Goal: Find specific page/section

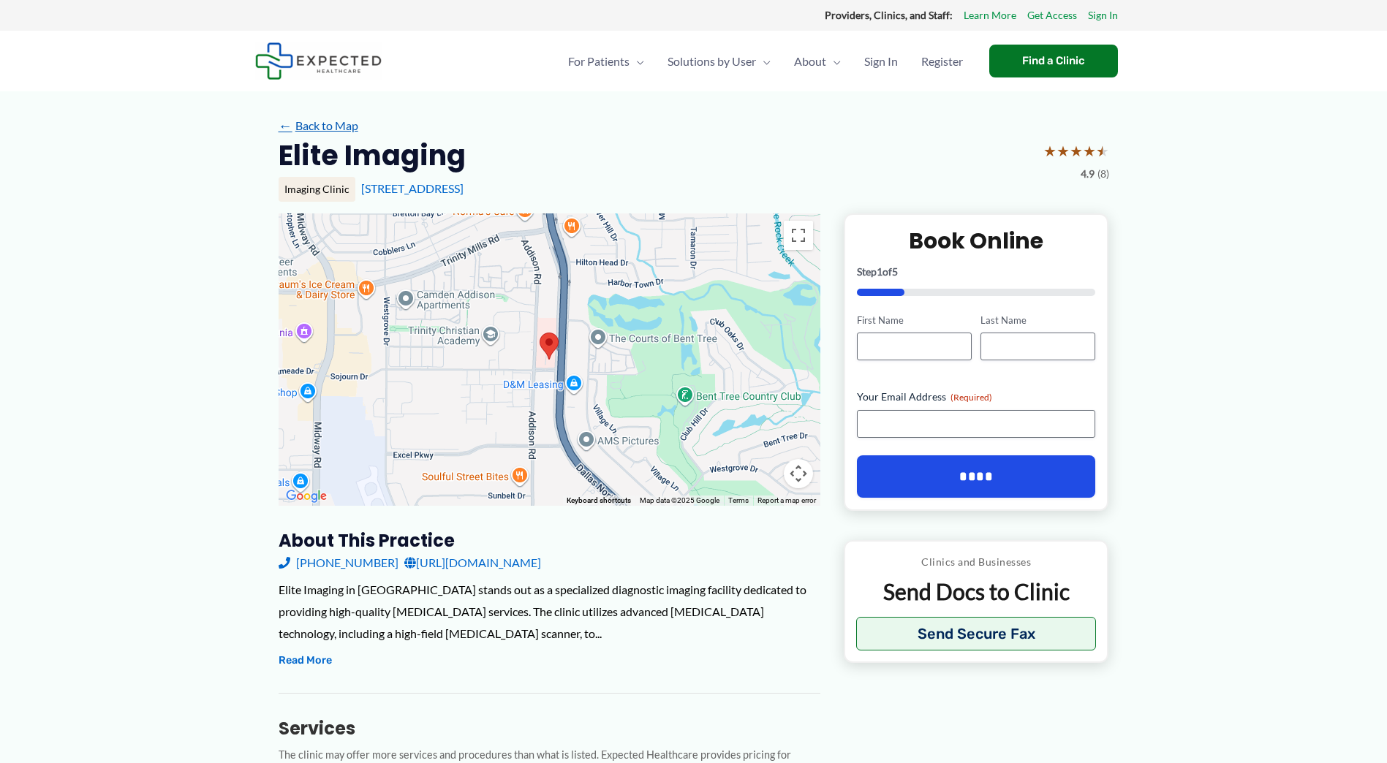
click at [325, 125] on link "← Back to Map" at bounding box center [318, 126] width 80 height 22
click at [461, 567] on link "https://elitemri.com/" at bounding box center [472, 563] width 137 height 22
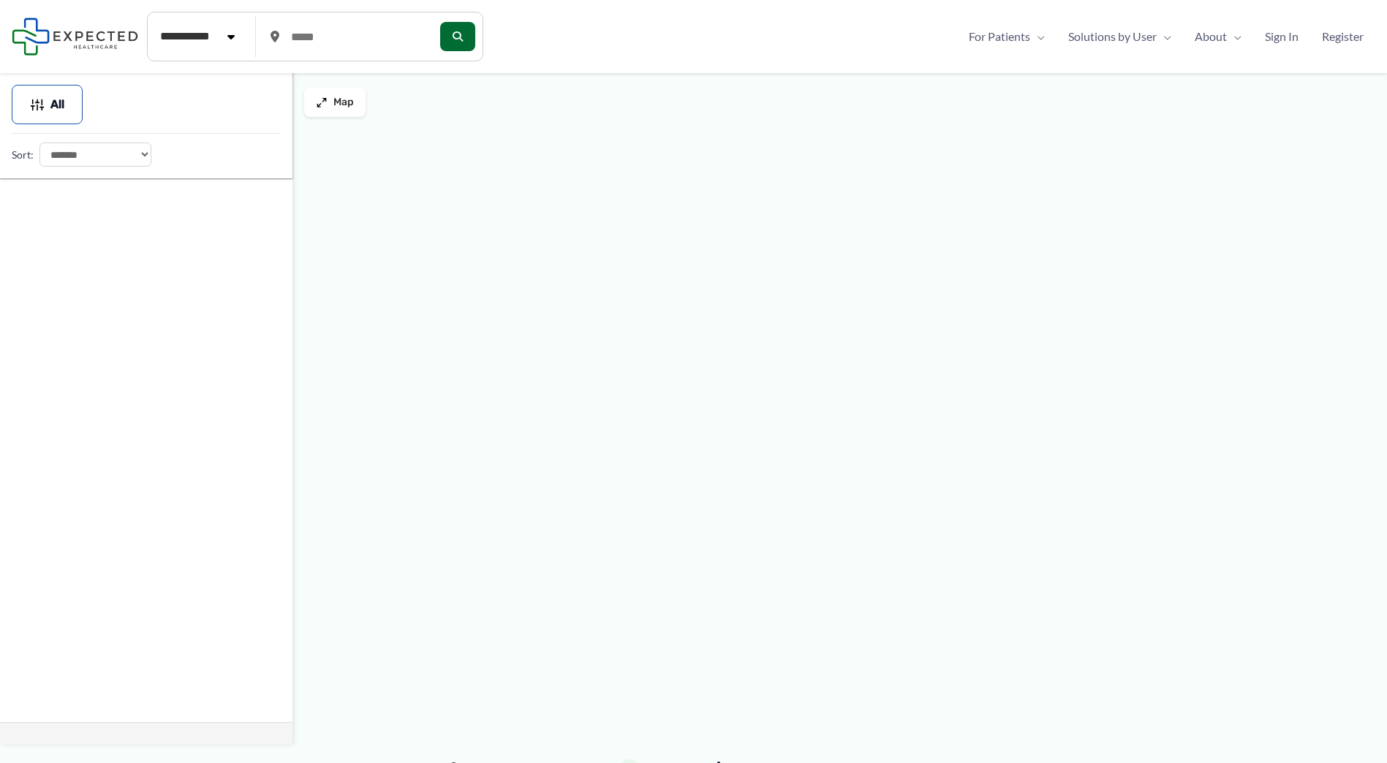
type input "*****"
